Goal: Information Seeking & Learning: Compare options

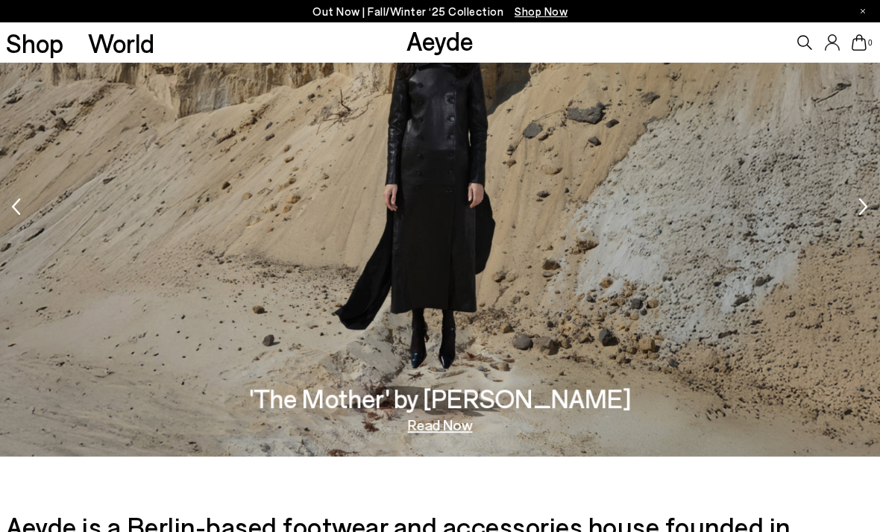
scroll to position [1863, 0]
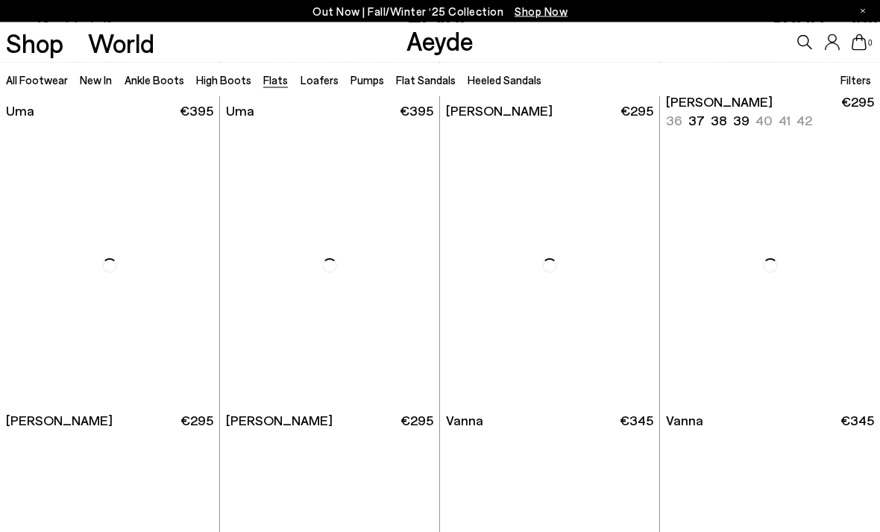
scroll to position [278, 0]
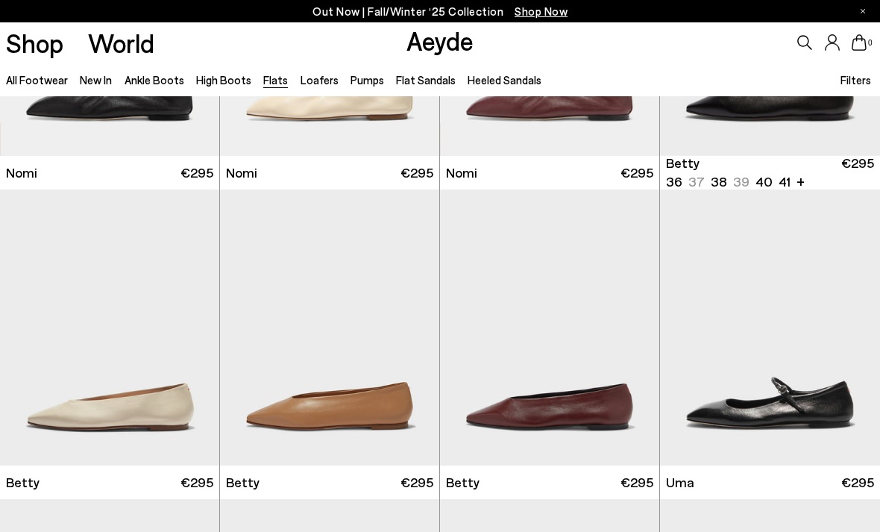
scroll to position [861, 0]
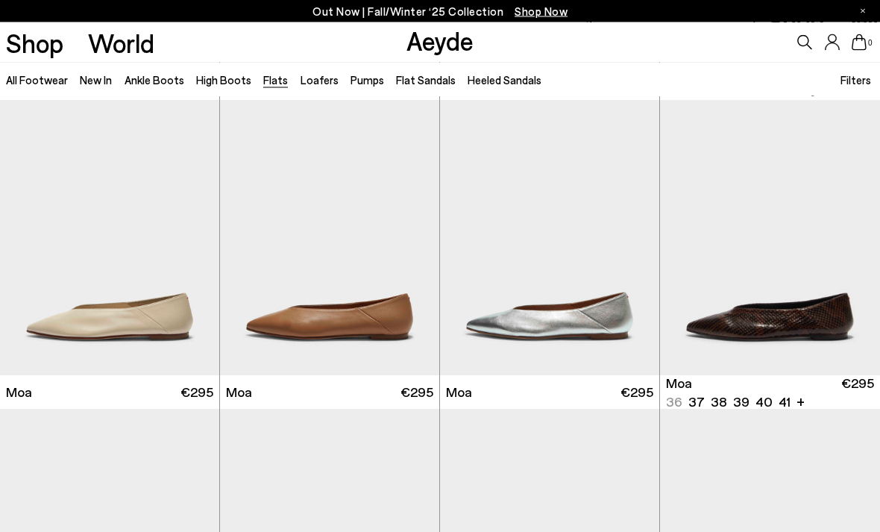
scroll to position [2164, 0]
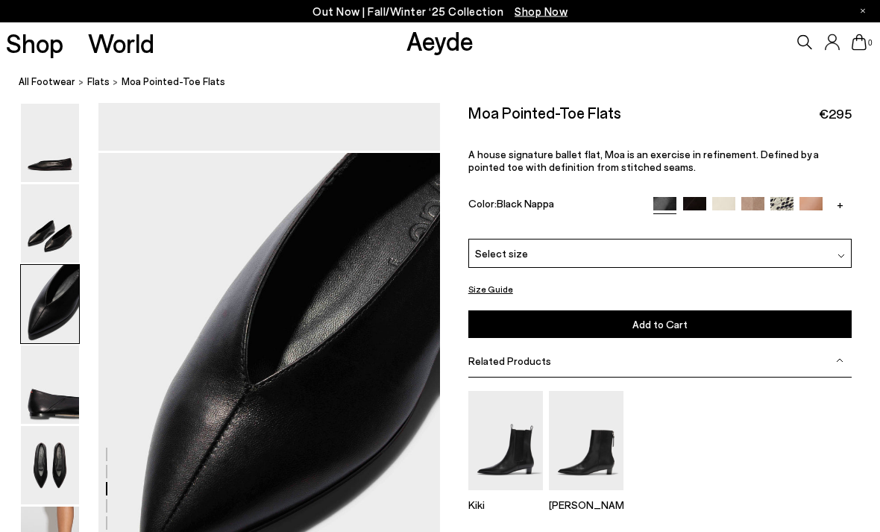
scroll to position [841, 0]
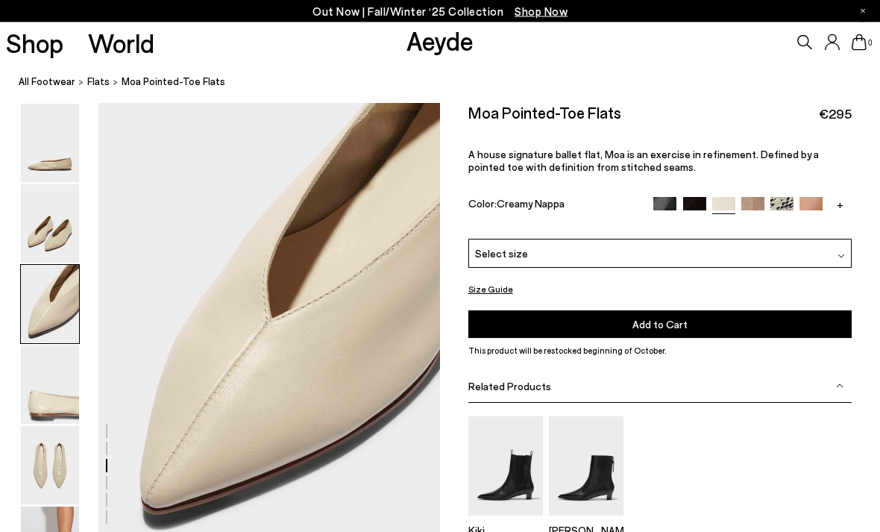
scroll to position [892, 0]
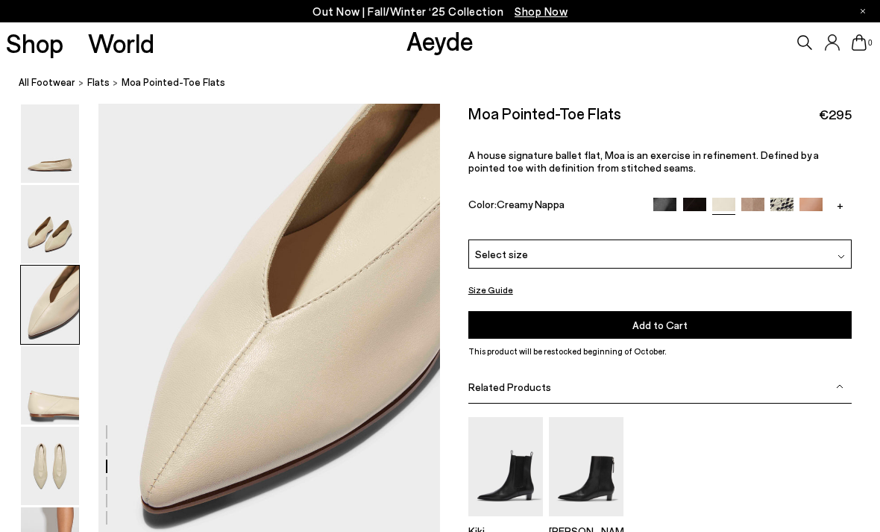
click at [751, 163] on p "A house signature ballet flat, Moa is an exercise in refinement. Defined by a p…" at bounding box center [660, 160] width 384 height 25
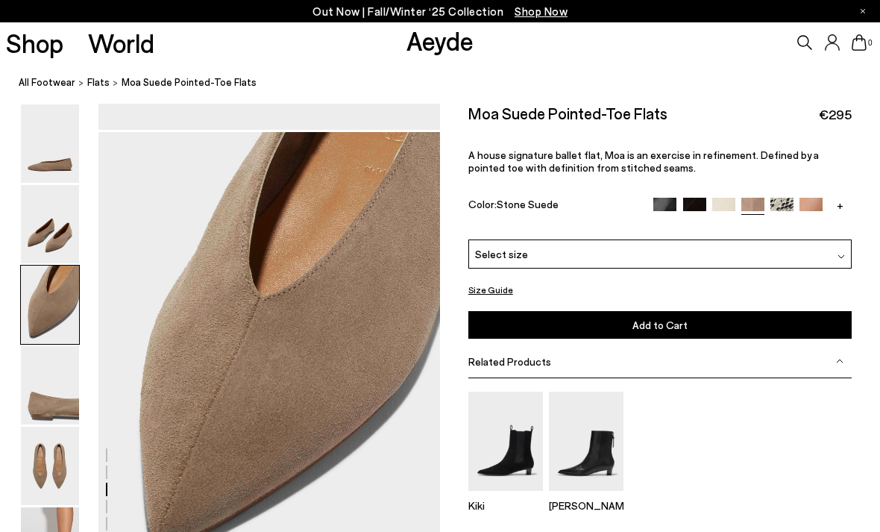
scroll to position [875, 0]
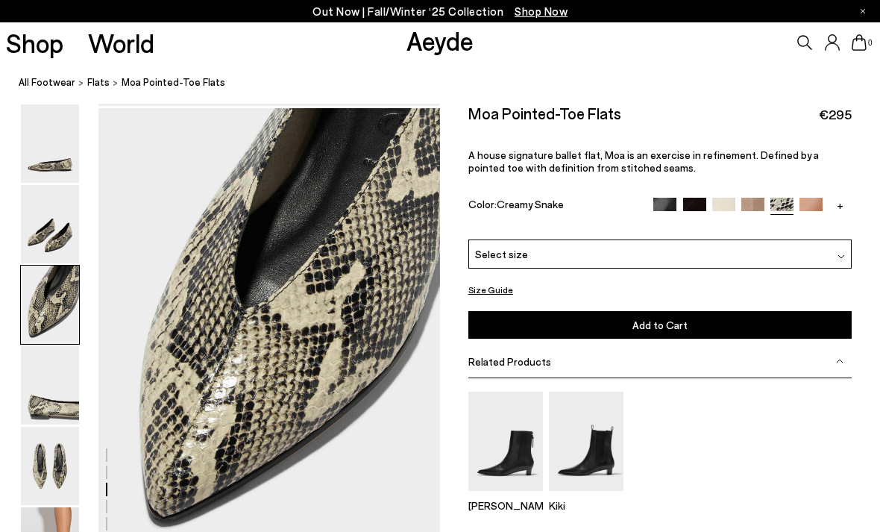
scroll to position [890, 0]
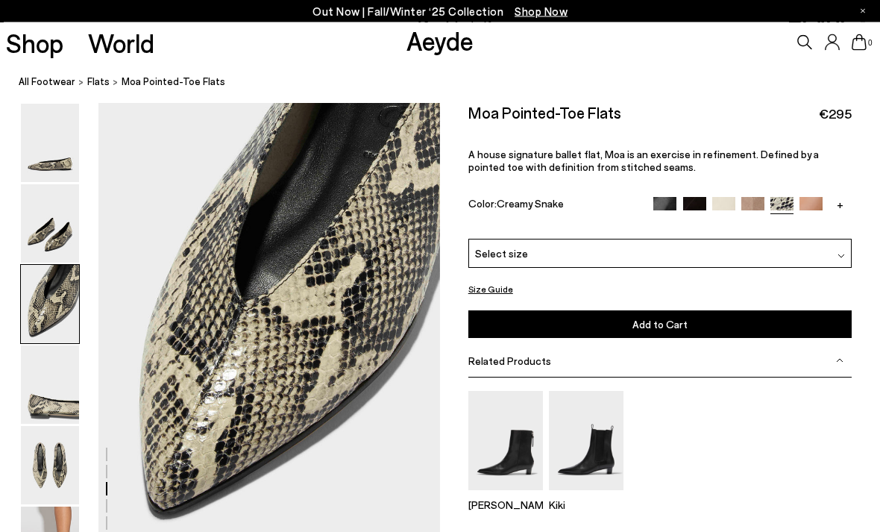
click at [813, 160] on span "A house signature ballet flat, Moa is an exercise in refinement. Defined by a p…" at bounding box center [643, 160] width 351 height 25
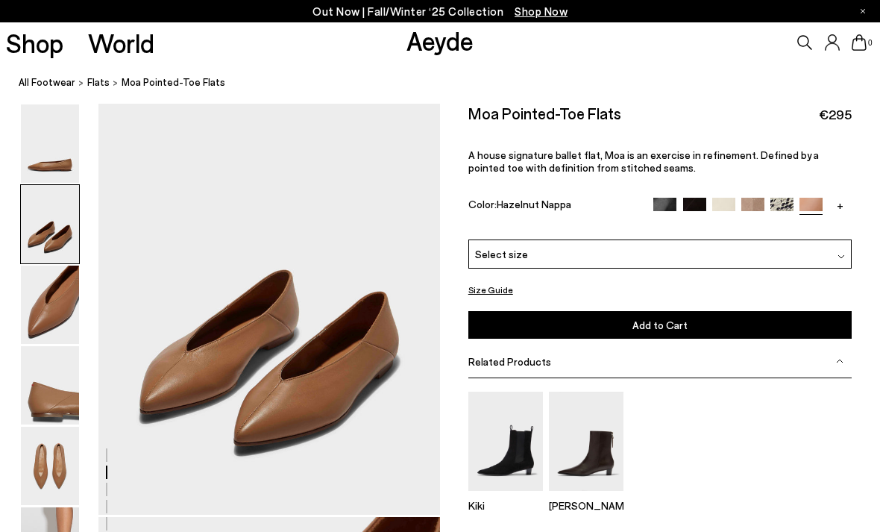
scroll to position [477, 0]
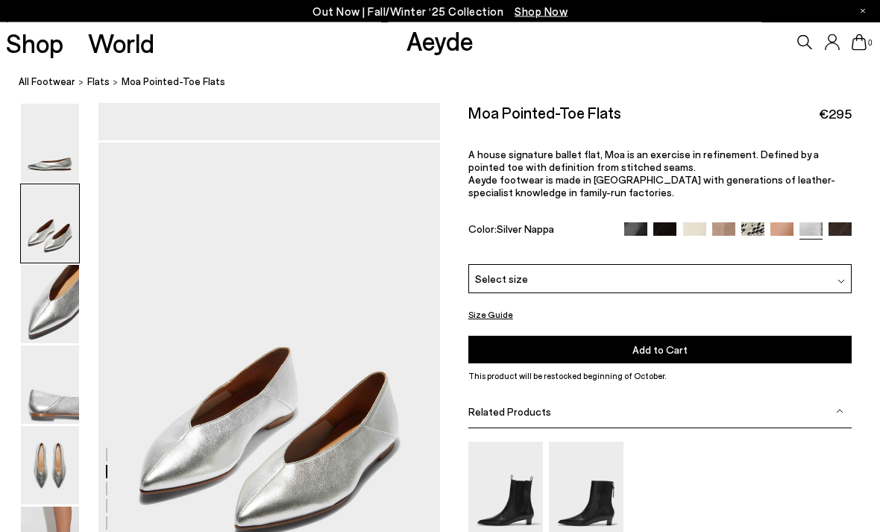
scroll to position [392, 0]
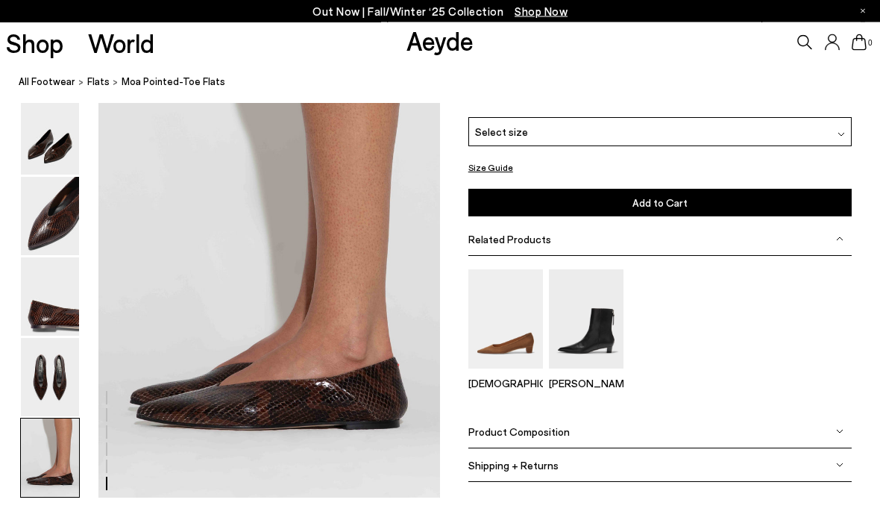
scroll to position [2323, 0]
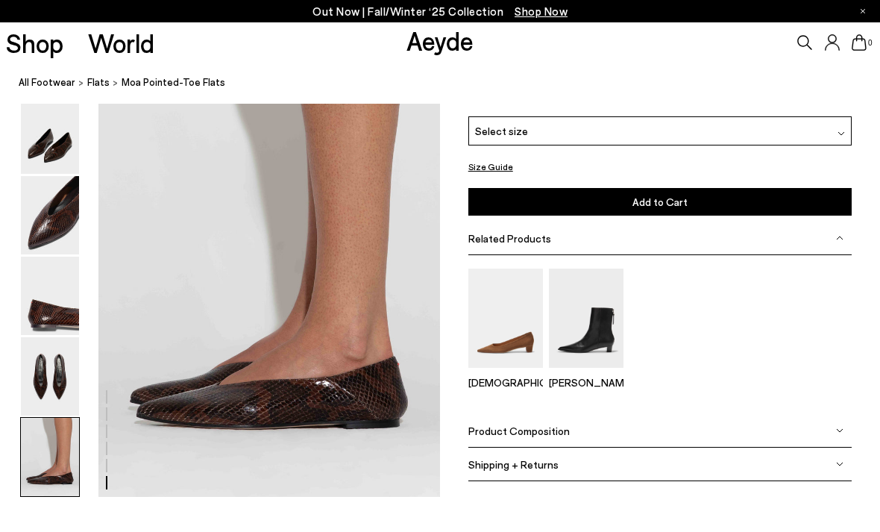
click at [89, 82] on span "flats" at bounding box center [98, 82] width 22 height 12
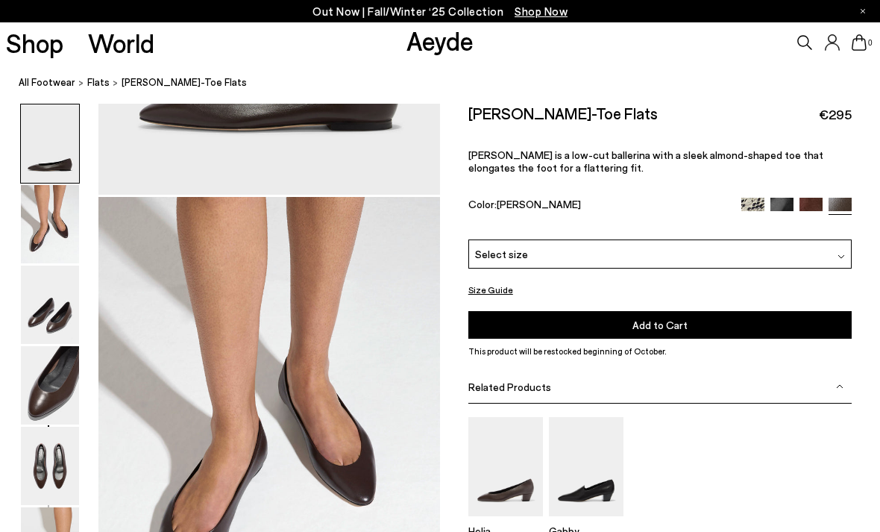
scroll to position [458, 0]
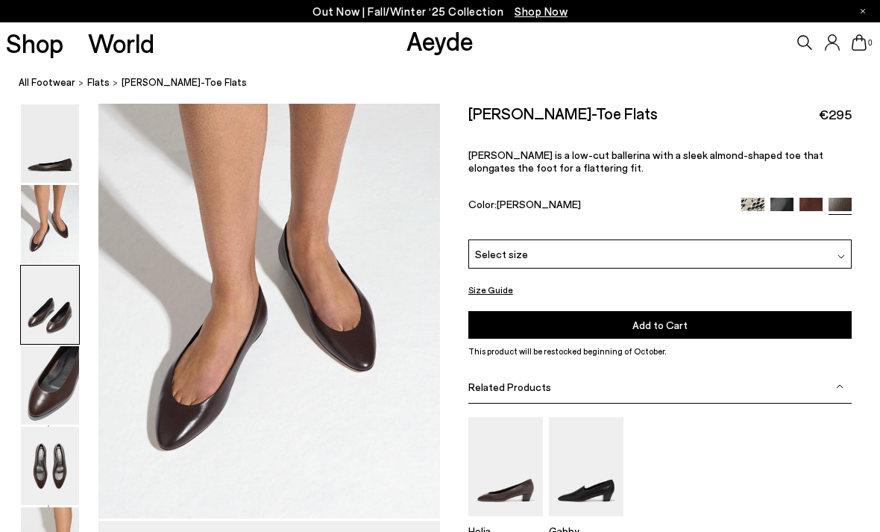
click at [30, 124] on img at bounding box center [50, 143] width 58 height 78
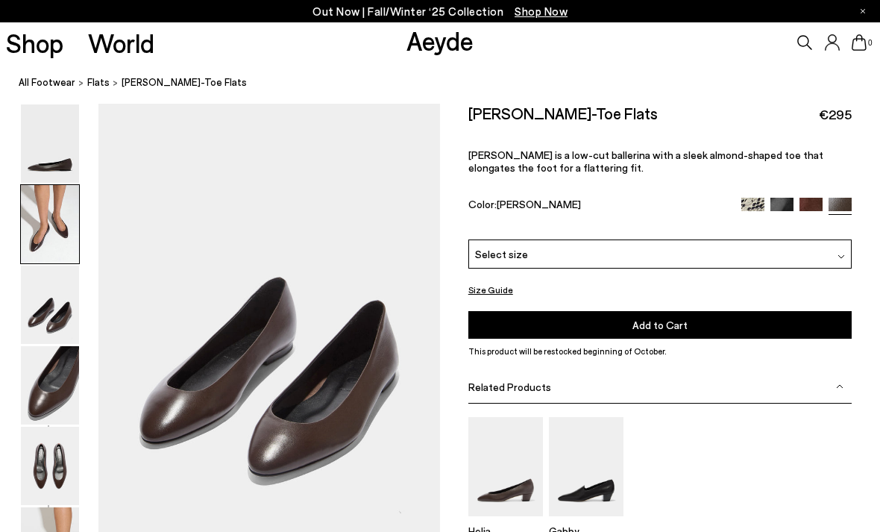
scroll to position [916, 0]
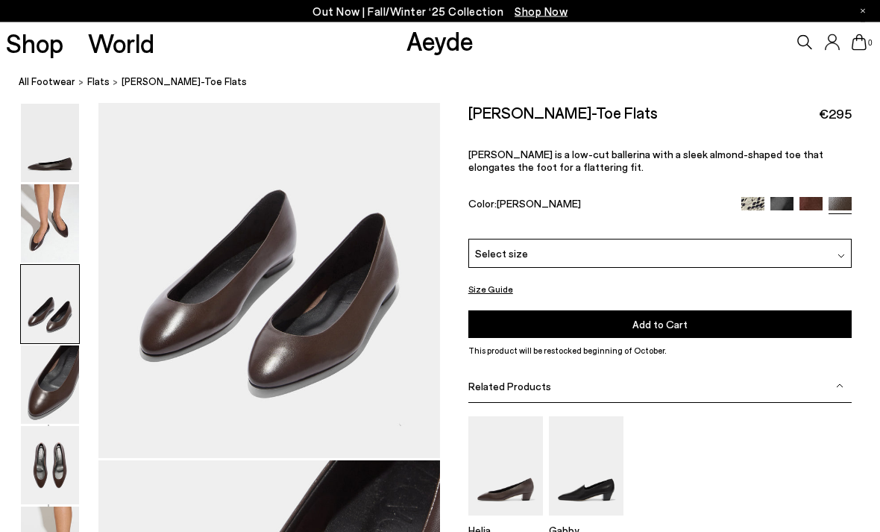
click at [43, 216] on img at bounding box center [50, 224] width 58 height 78
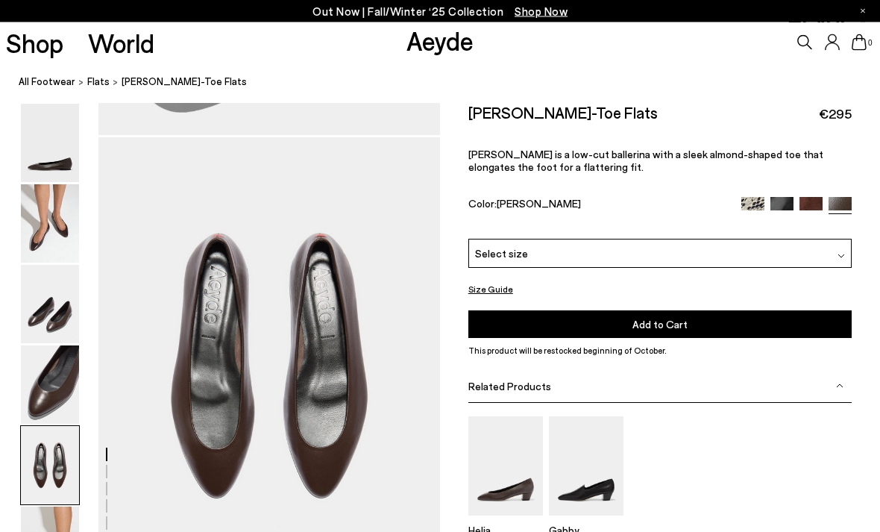
scroll to position [1770, 0]
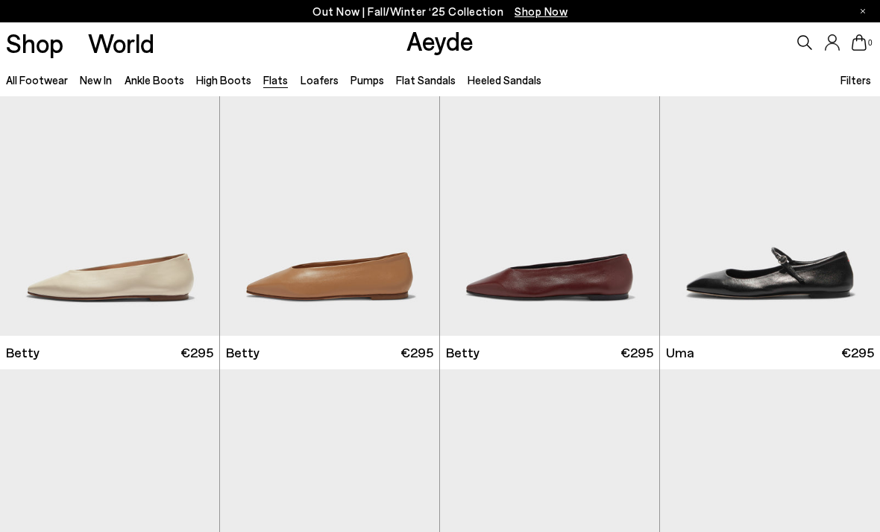
scroll to position [999, 0]
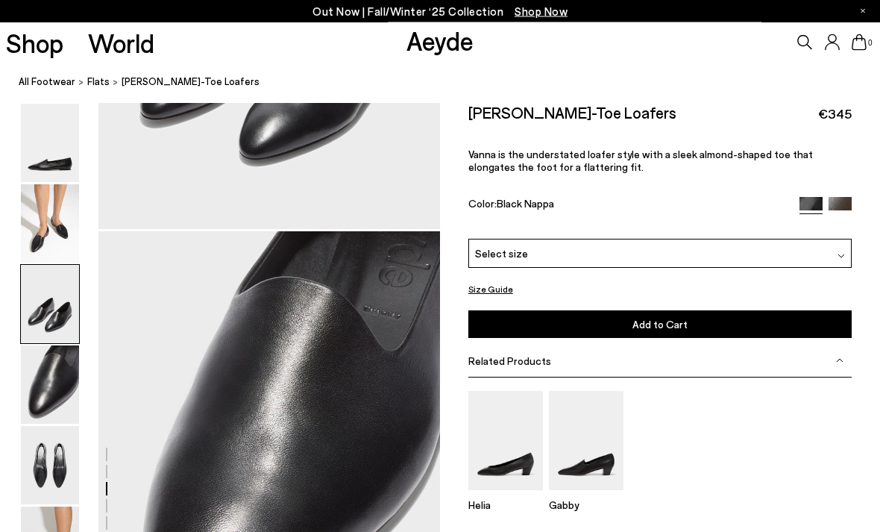
scroll to position [1374, 0]
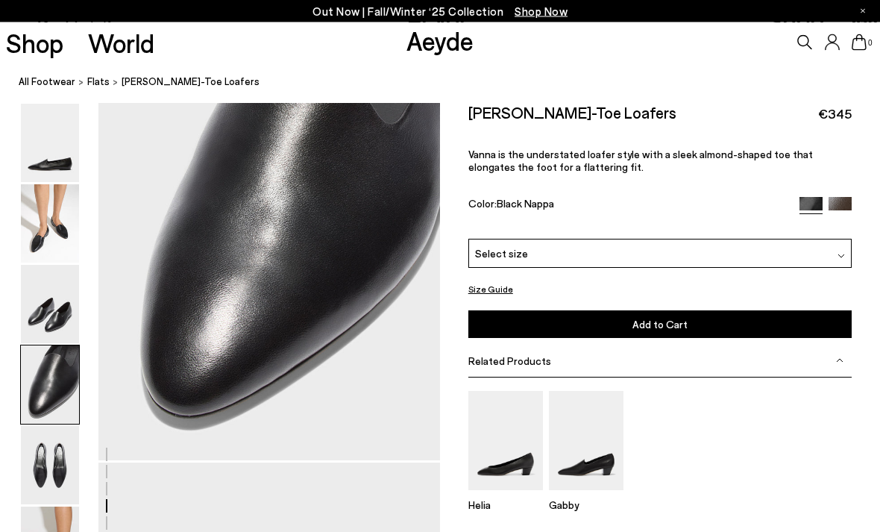
click at [43, 304] on img at bounding box center [50, 305] width 58 height 78
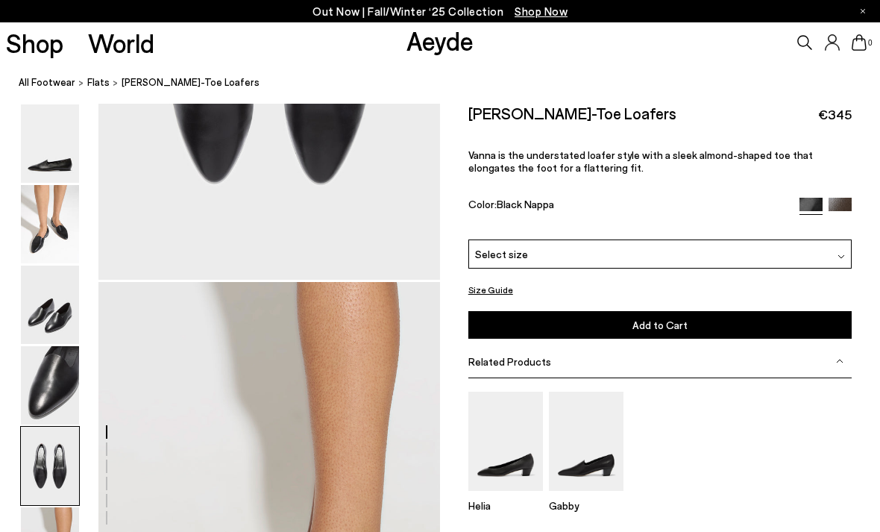
scroll to position [2071, 0]
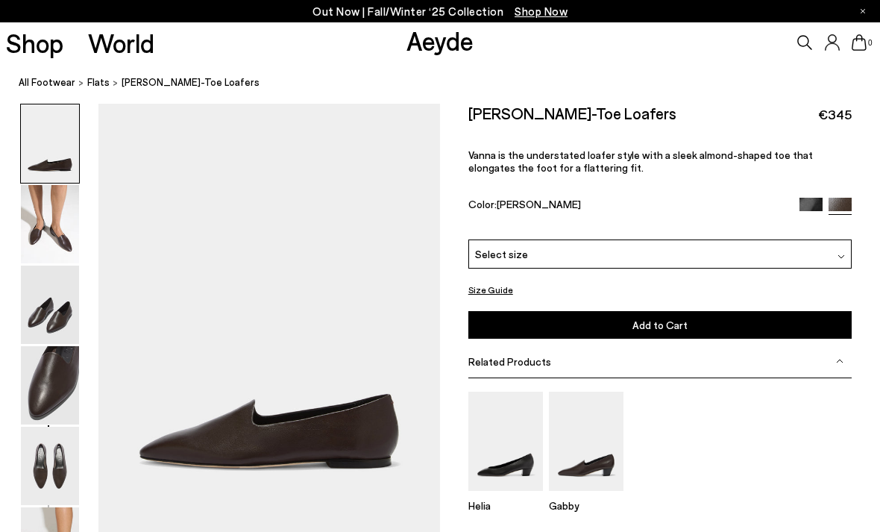
click at [31, 224] on img at bounding box center [50, 224] width 58 height 78
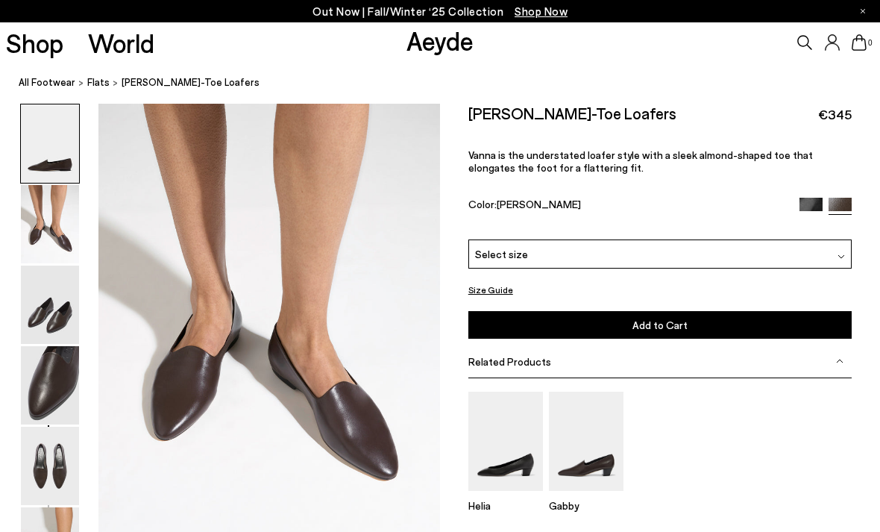
scroll to position [458, 0]
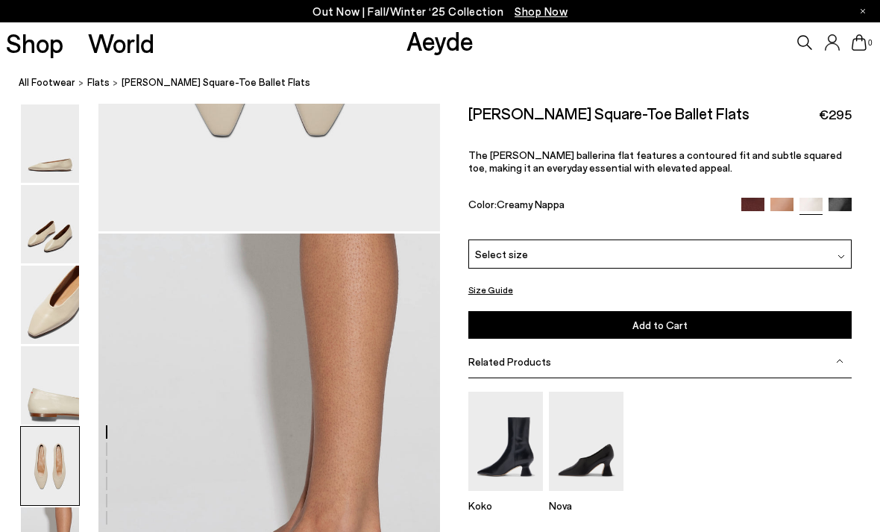
scroll to position [2156, 0]
